Goal: Task Accomplishment & Management: Use online tool/utility

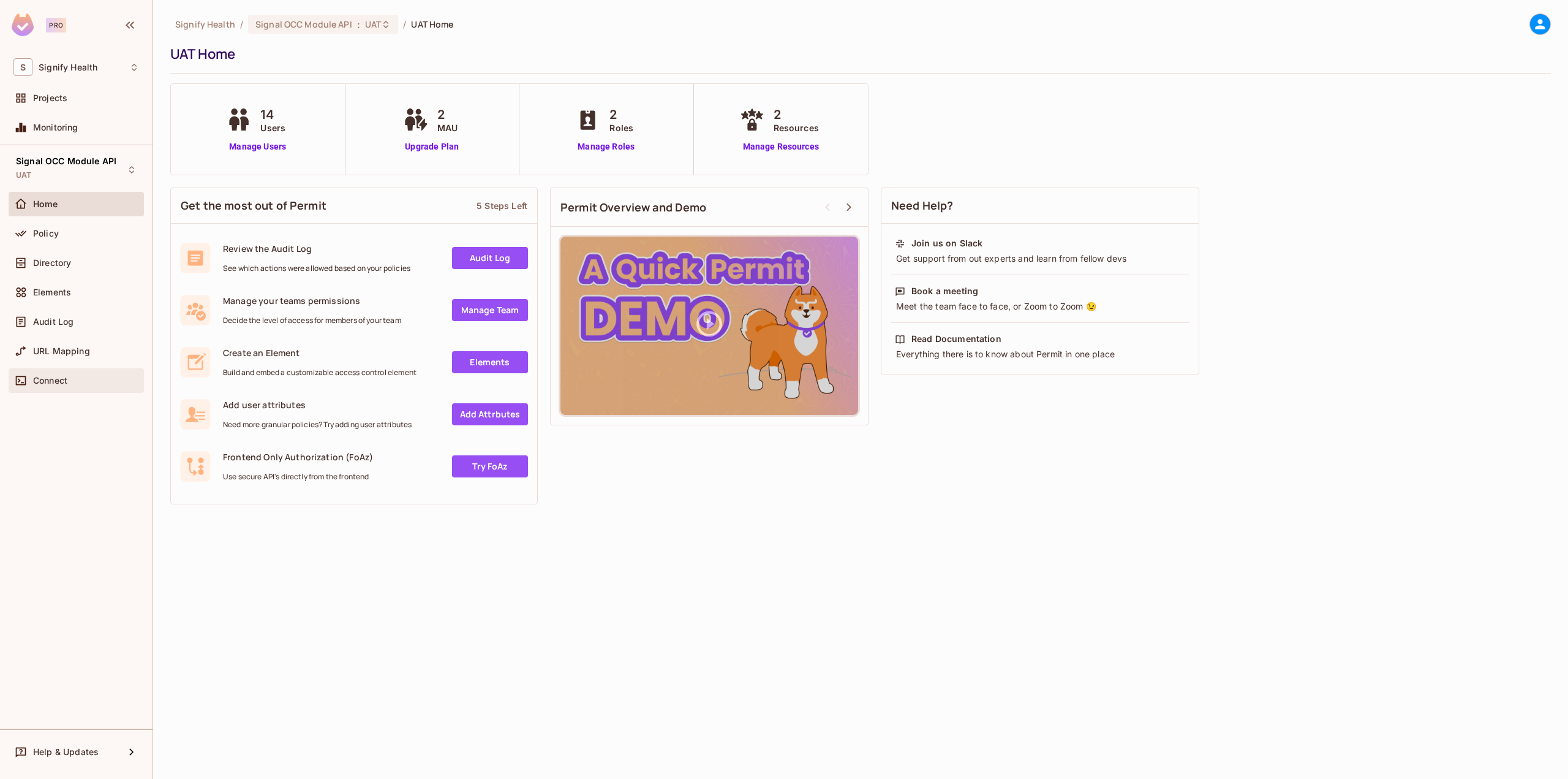
click at [48, 376] on span "Connect" at bounding box center [50, 380] width 34 height 10
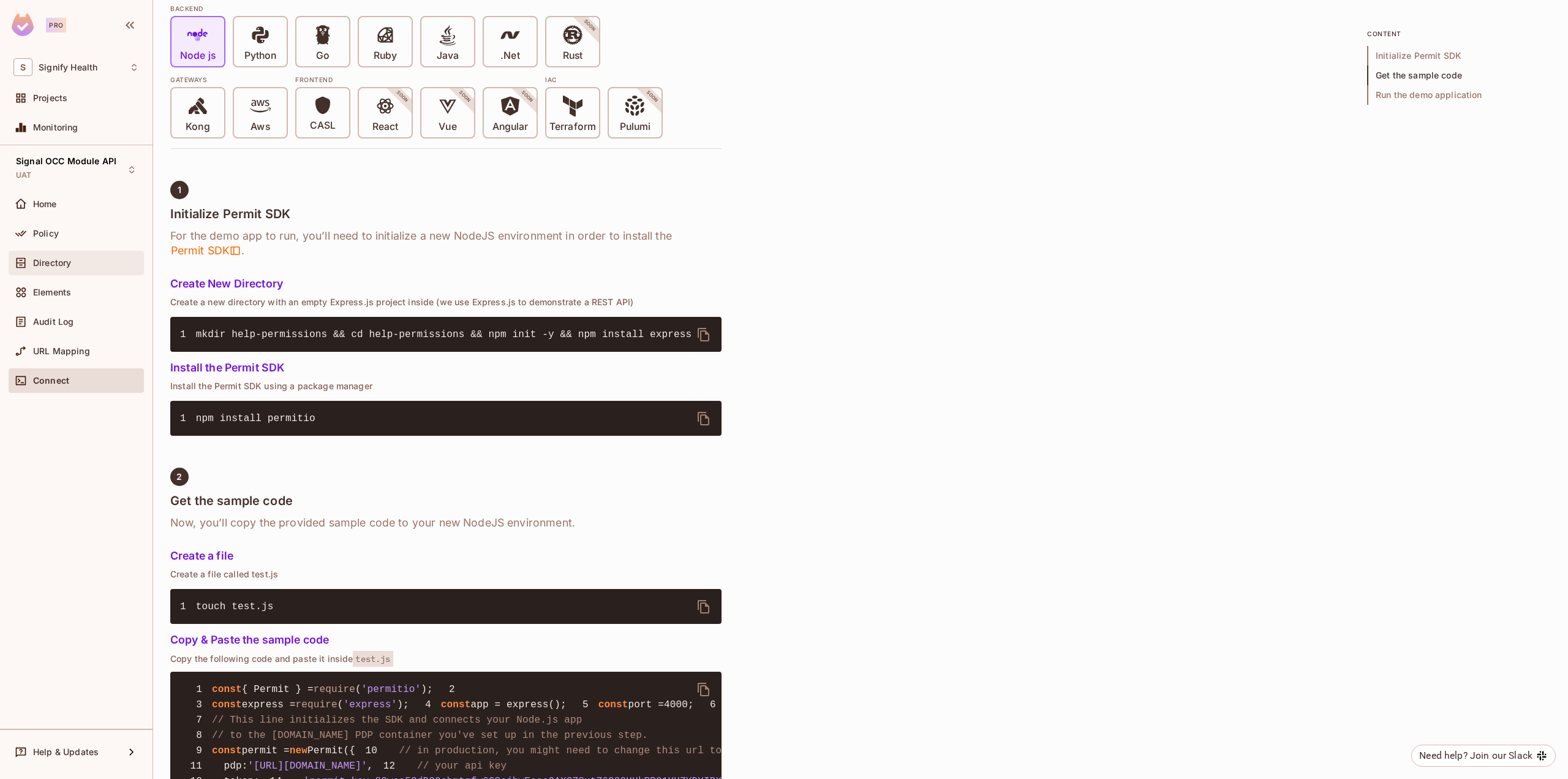
scroll to position [184, 0]
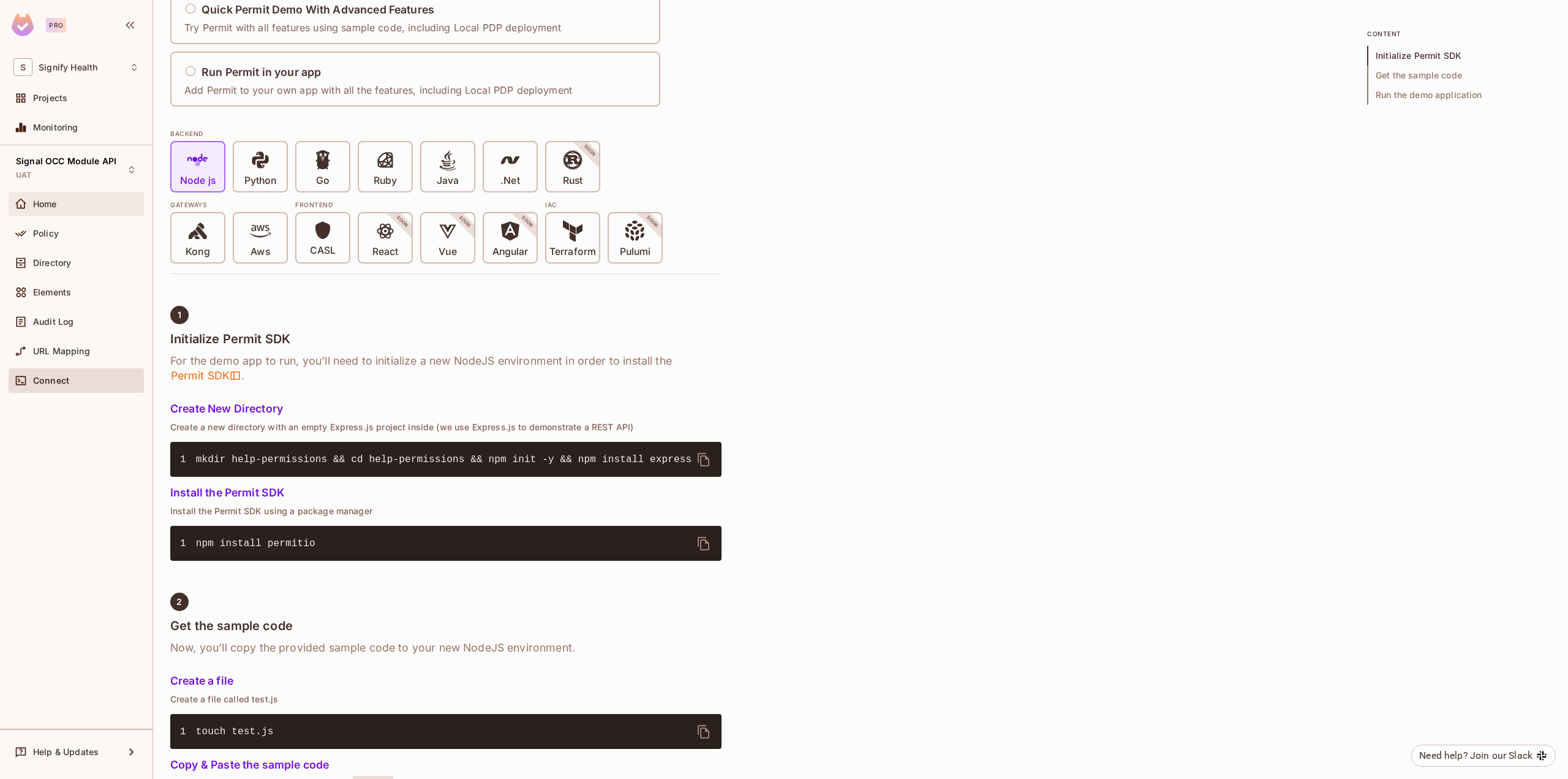
click at [99, 201] on div "Home" at bounding box center [86, 203] width 106 height 10
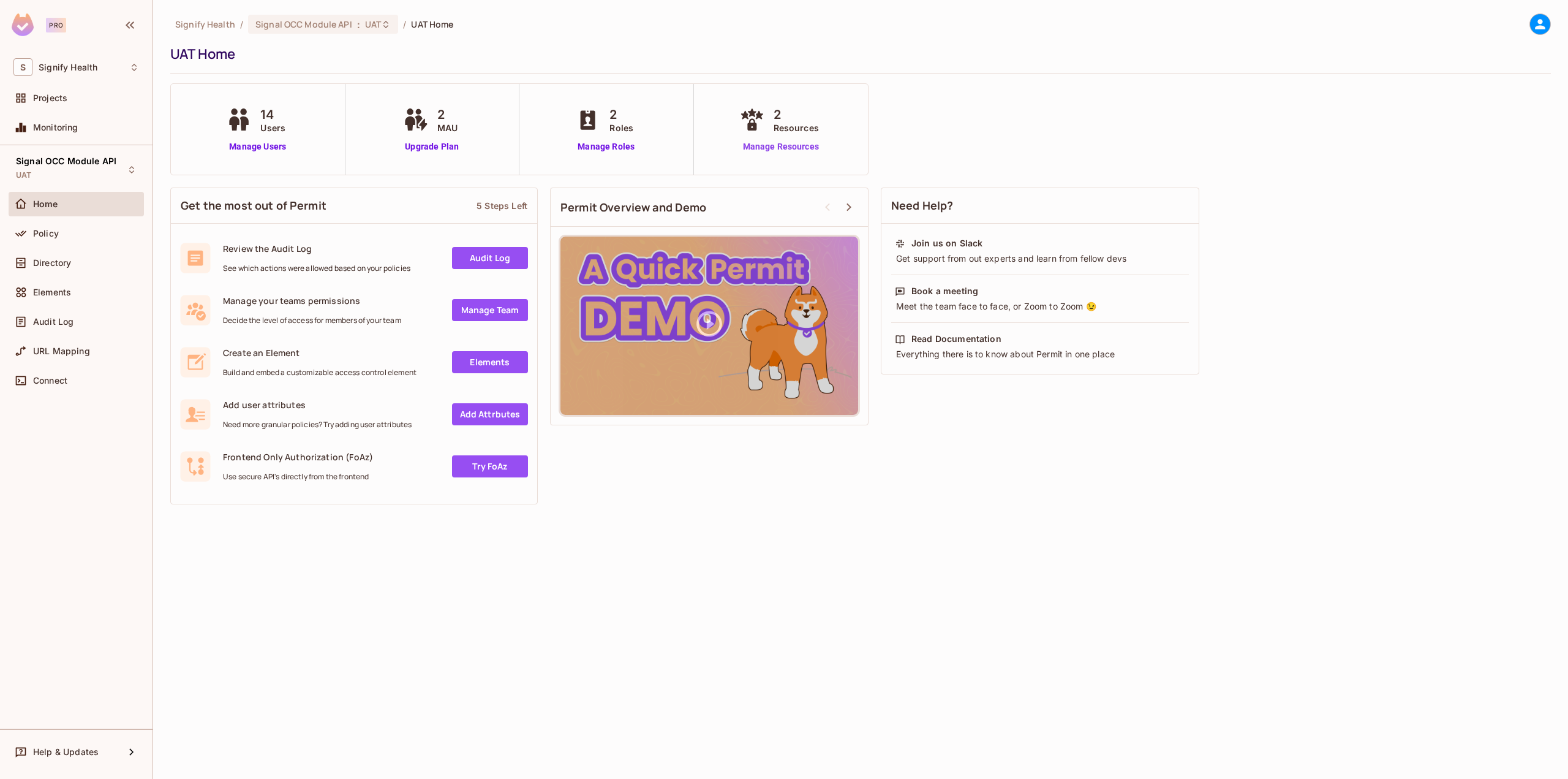
click at [795, 150] on link "Manage Resources" at bounding box center [780, 147] width 88 height 13
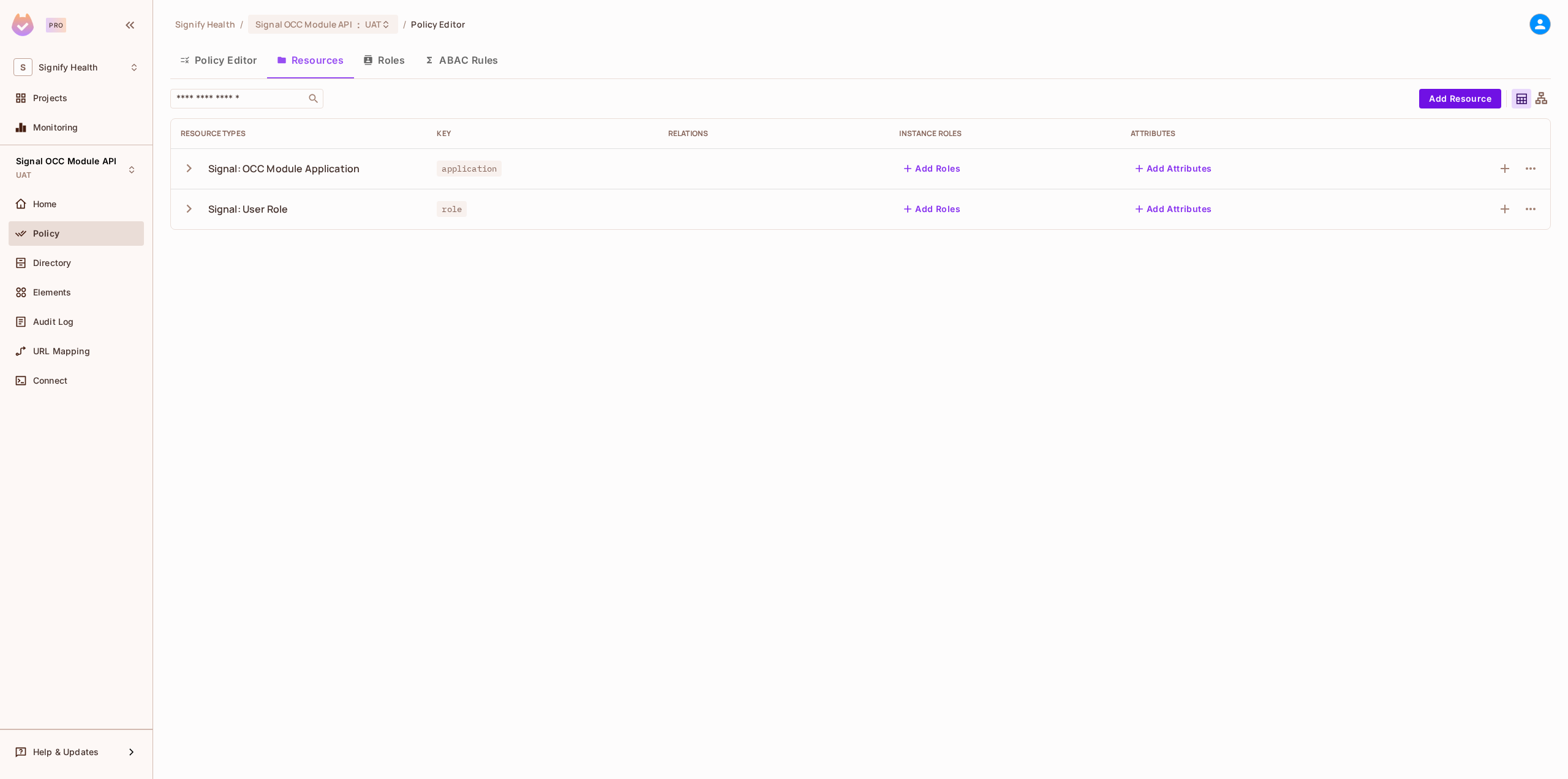
click at [192, 208] on icon "button" at bounding box center [189, 208] width 17 height 17
click at [185, 207] on icon "button" at bounding box center [189, 208] width 17 height 17
click at [1532, 169] on icon "button" at bounding box center [1530, 168] width 15 height 15
click at [1532, 169] on div at bounding box center [784, 390] width 1568 height 779
click at [378, 65] on button "Roles" at bounding box center [384, 60] width 61 height 31
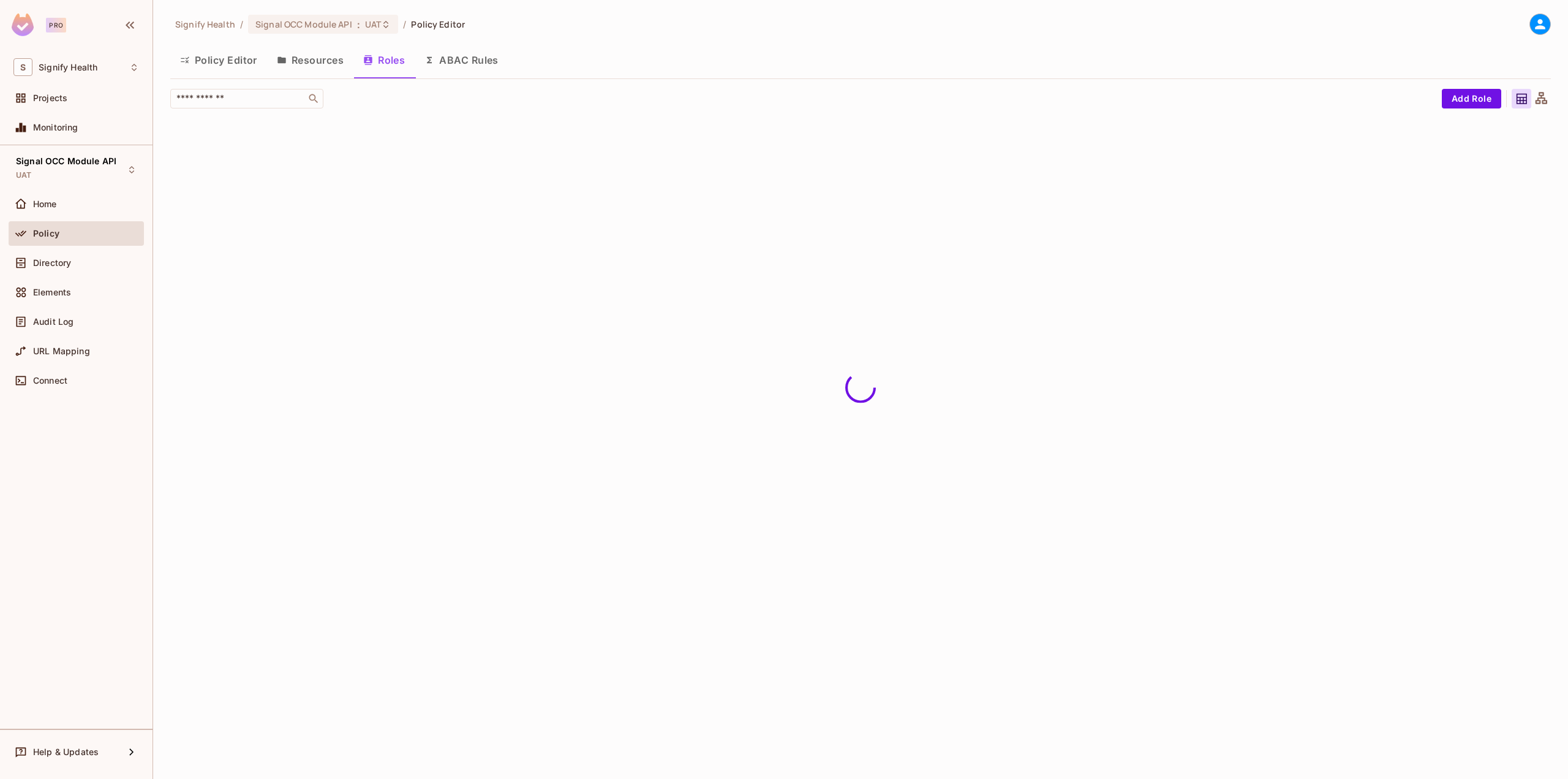
click at [236, 62] on button "Policy Editor" at bounding box center [219, 60] width 97 height 31
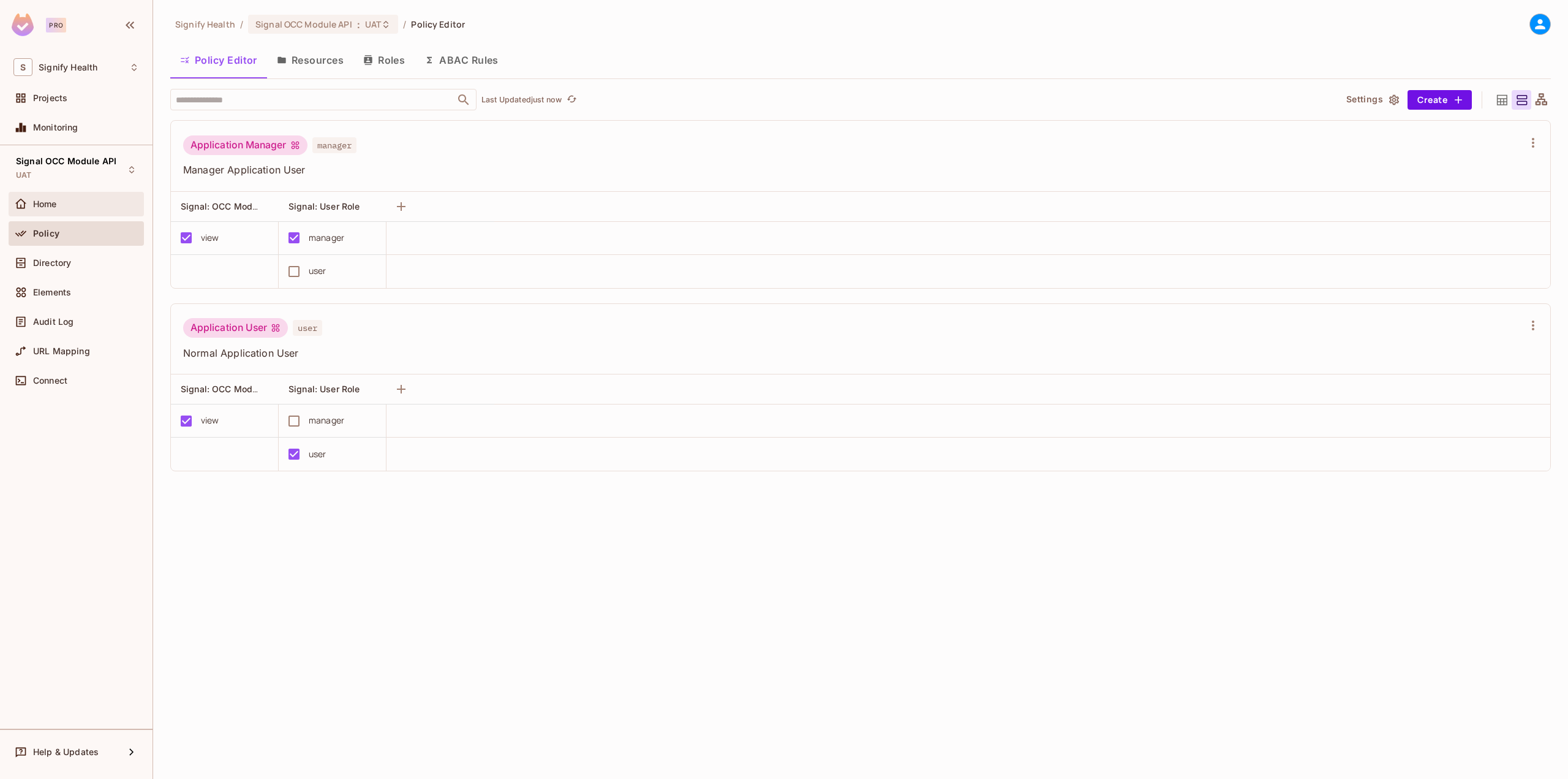
click at [86, 207] on div "Home" at bounding box center [86, 203] width 106 height 10
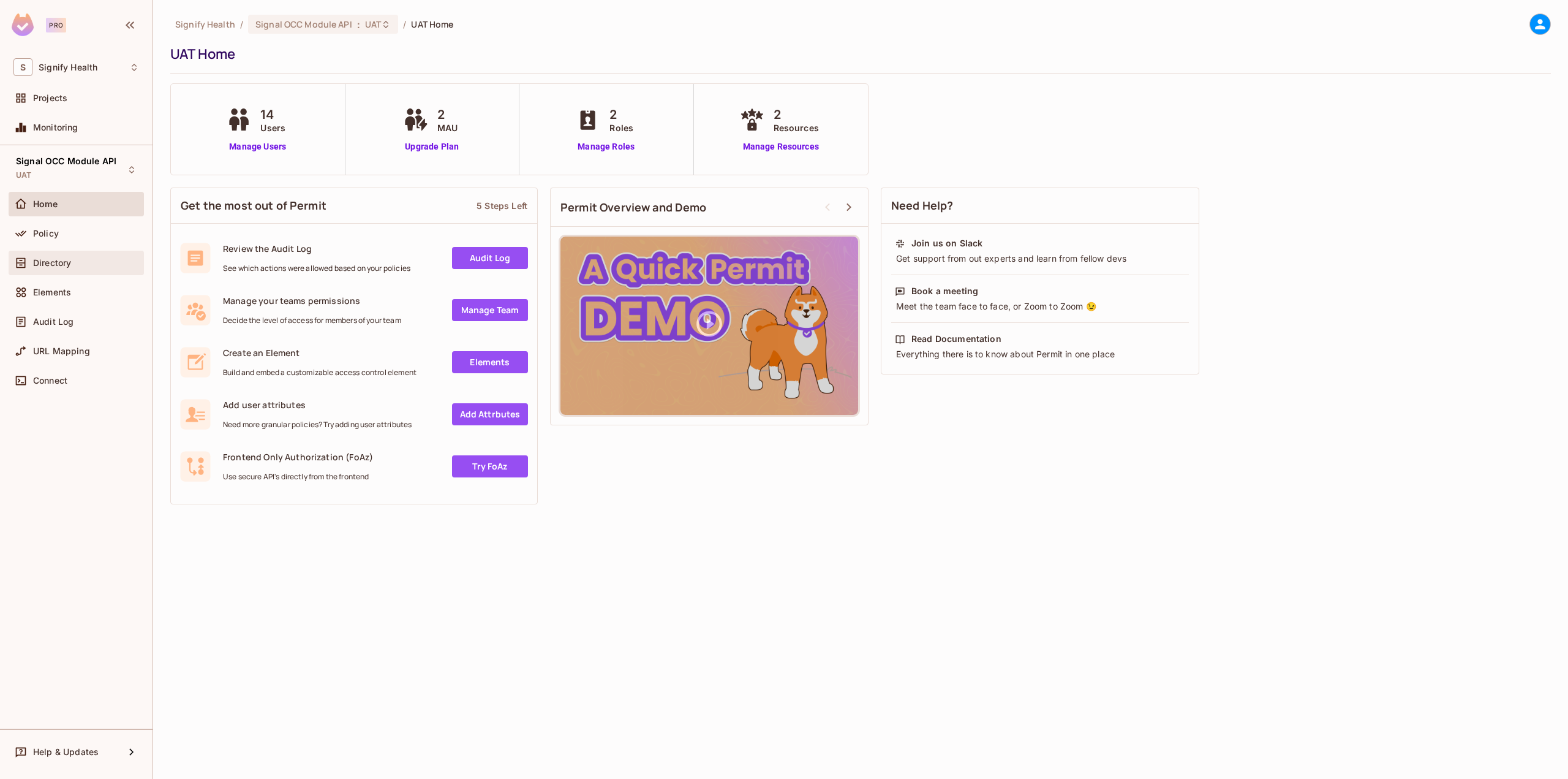
click at [72, 259] on div "Directory" at bounding box center [86, 263] width 106 height 10
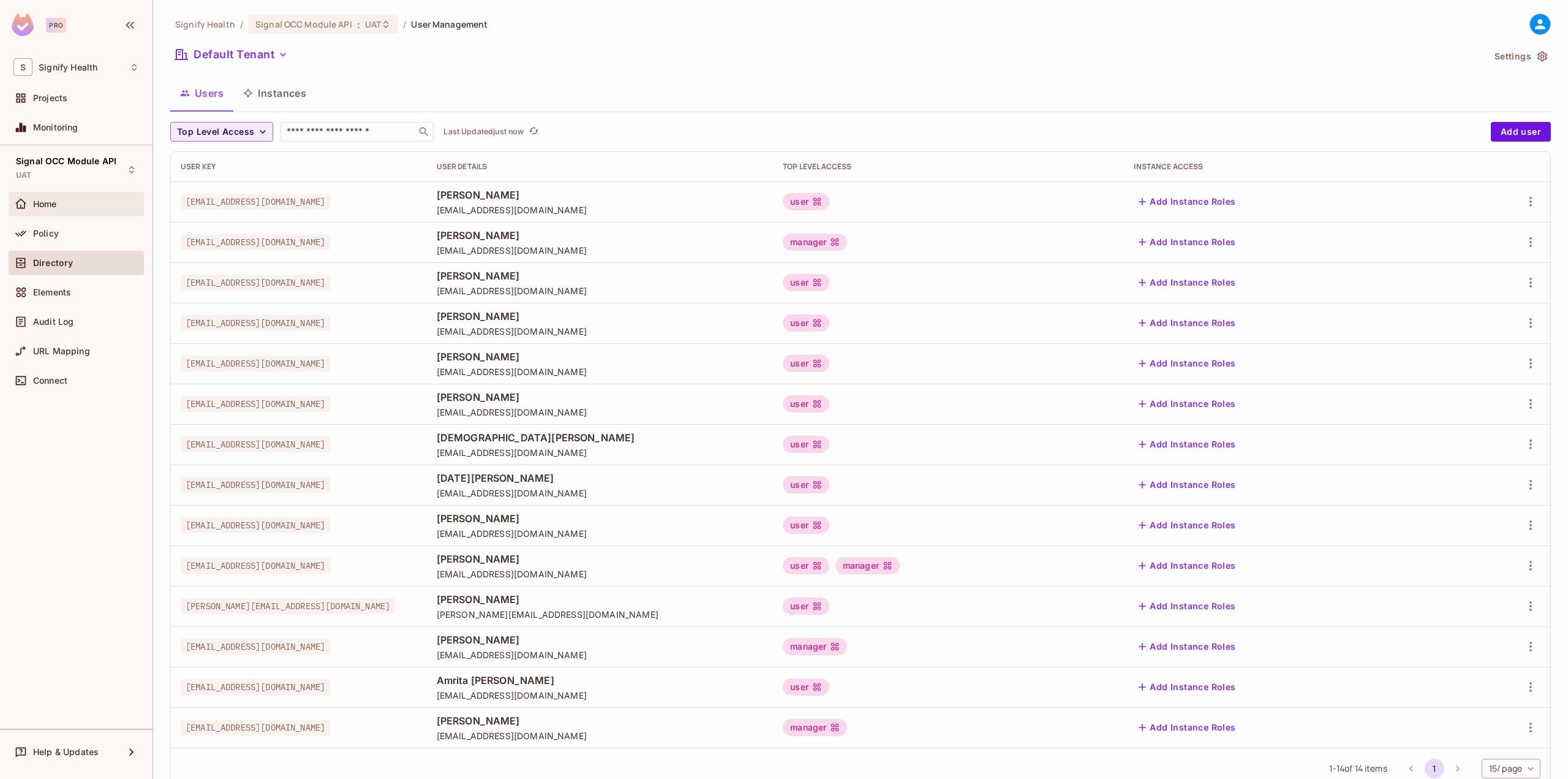
click at [67, 210] on div "Home" at bounding box center [76, 204] width 126 height 15
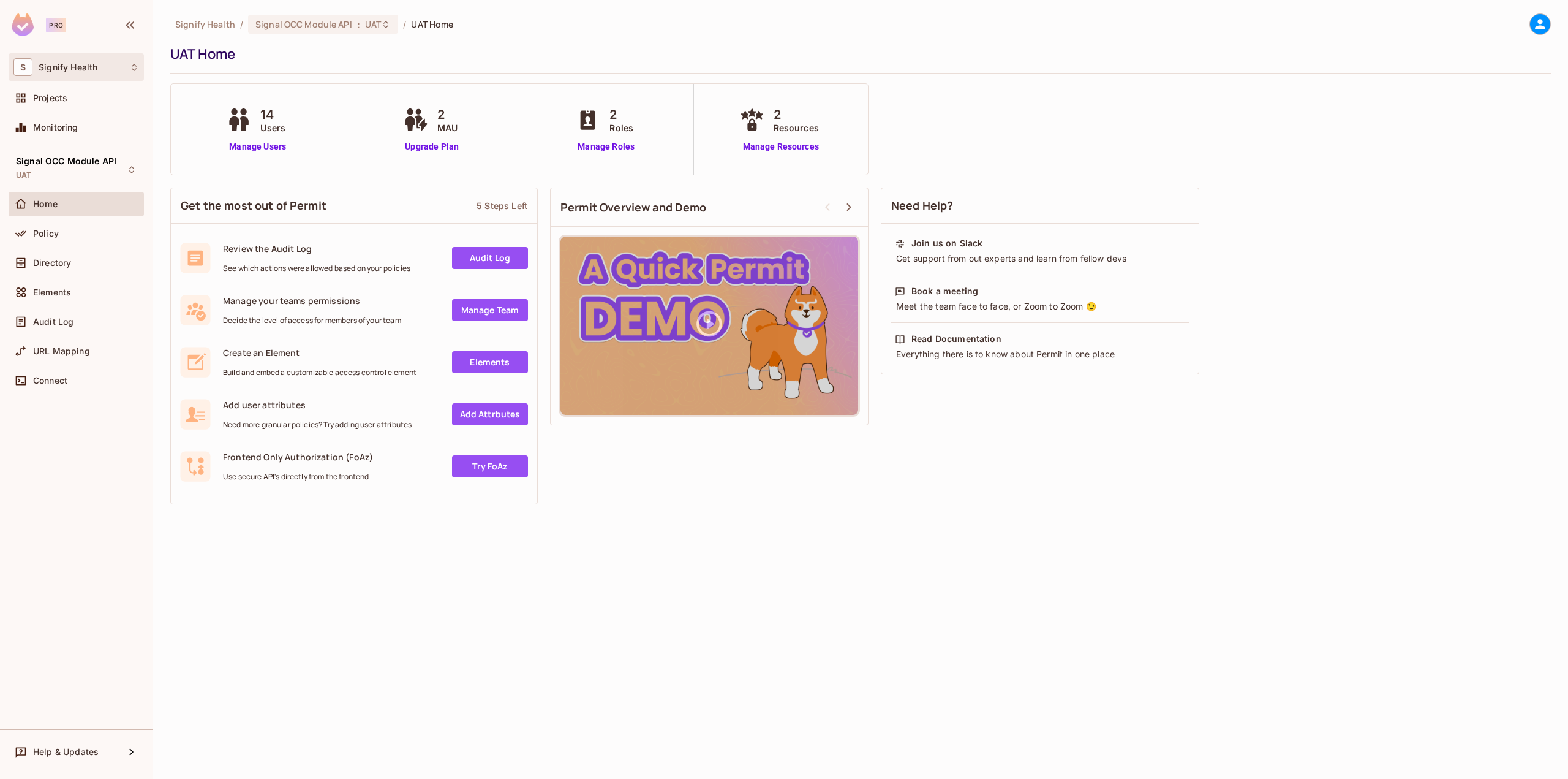
click at [73, 76] on div "S Signify Health" at bounding box center [76, 67] width 135 height 27
click at [75, 65] on div at bounding box center [784, 390] width 1568 height 779
click at [71, 104] on div "Projects" at bounding box center [76, 98] width 126 height 15
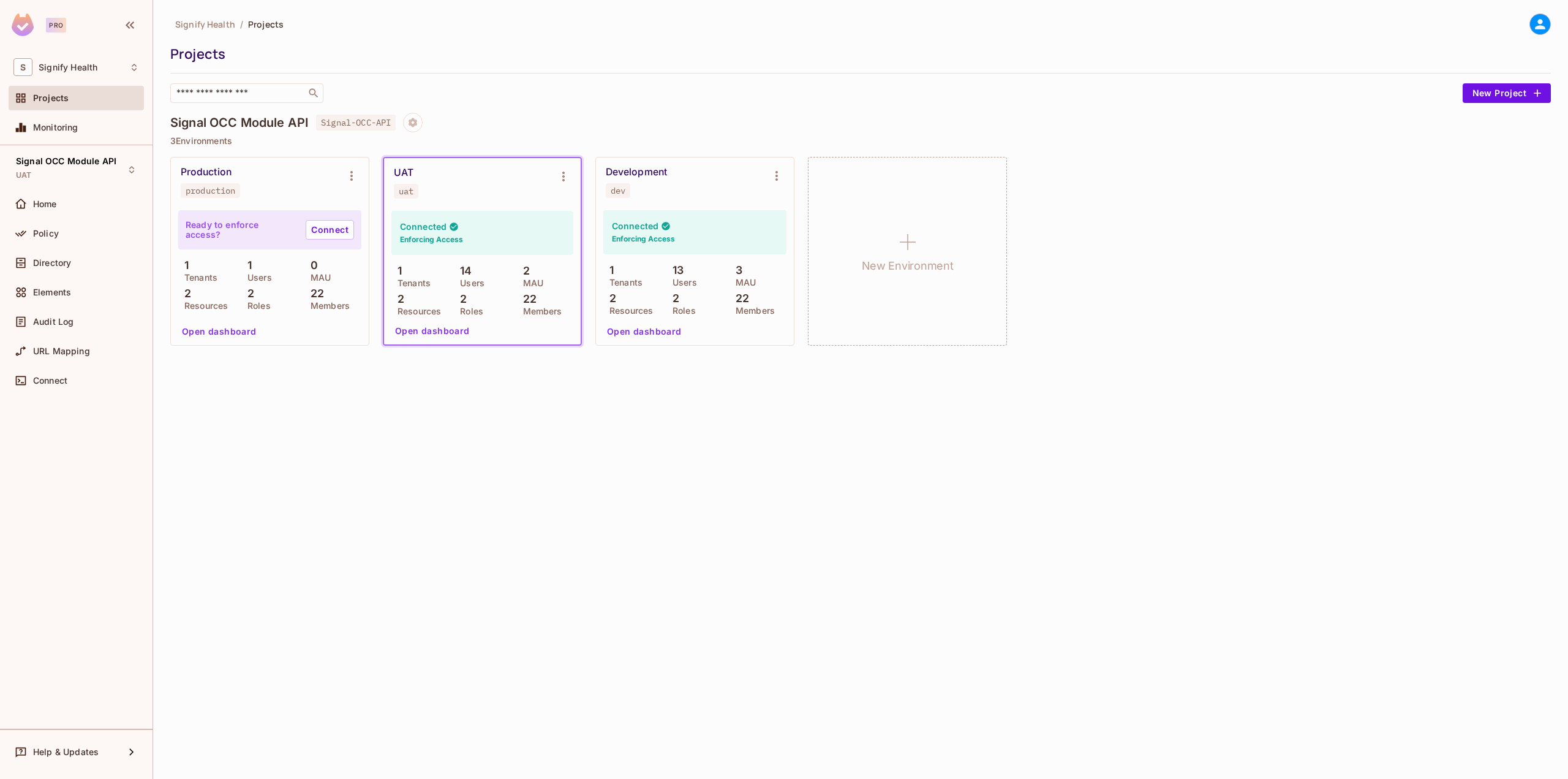
click at [549, 185] on div "UAT uat" at bounding box center [472, 182] width 157 height 32
click at [557, 175] on icon "Environment settings" at bounding box center [563, 176] width 15 height 15
click at [614, 224] on div "Copy API Key" at bounding box center [626, 227] width 57 height 12
click at [774, 180] on icon "Environment settings" at bounding box center [776, 175] width 15 height 15
click at [804, 224] on div "Copy API Key" at bounding box center [829, 226] width 85 height 20
